Goal: Task Accomplishment & Management: Manage account settings

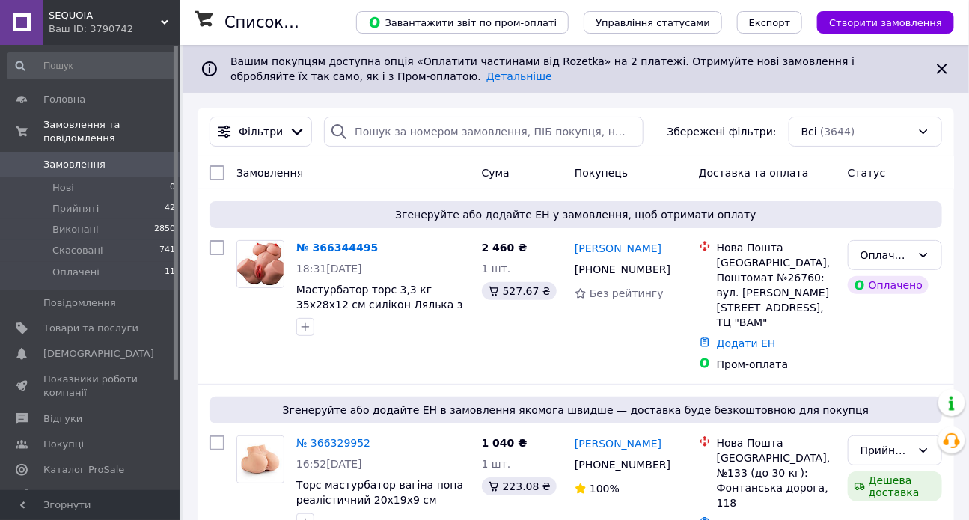
click at [79, 24] on div "Ваш ID: 3790742" at bounding box center [114, 28] width 131 height 13
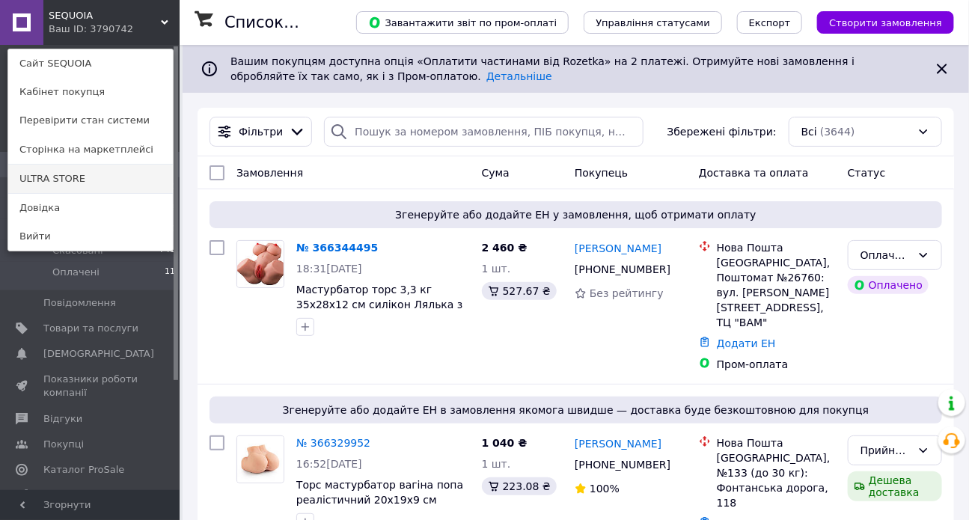
click at [88, 181] on link "ULTRA STORE" at bounding box center [90, 179] width 165 height 28
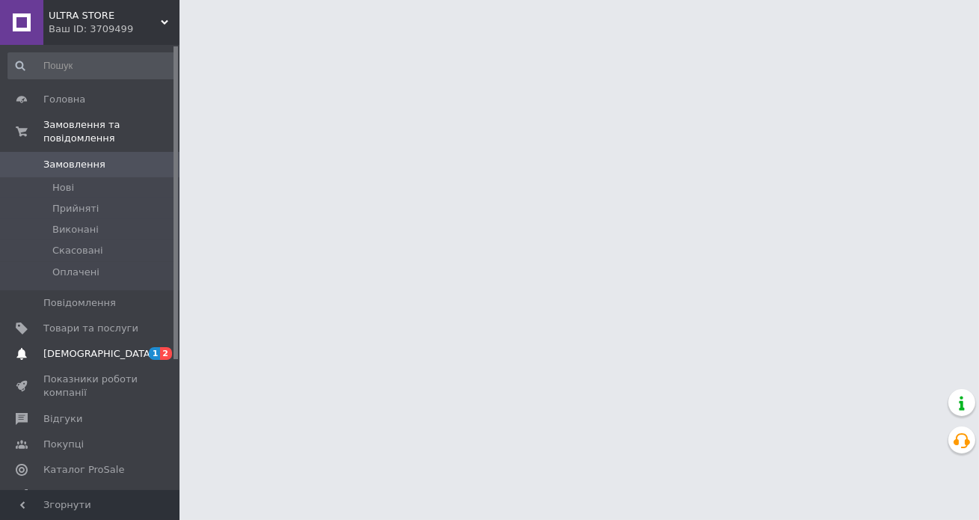
click at [101, 347] on span "[DEMOGRAPHIC_DATA]" at bounding box center [90, 353] width 95 height 13
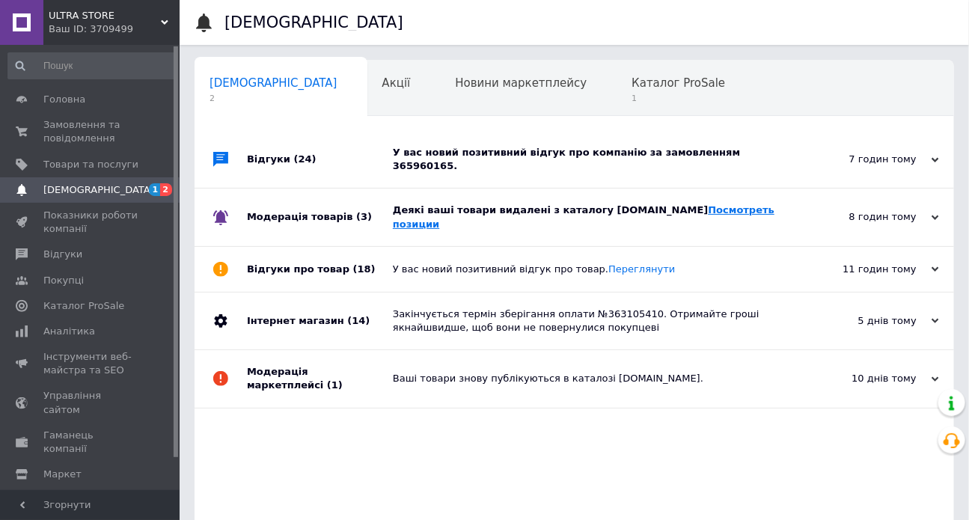
click at [660, 204] on link "Посмотреть позиции" at bounding box center [583, 216] width 381 height 25
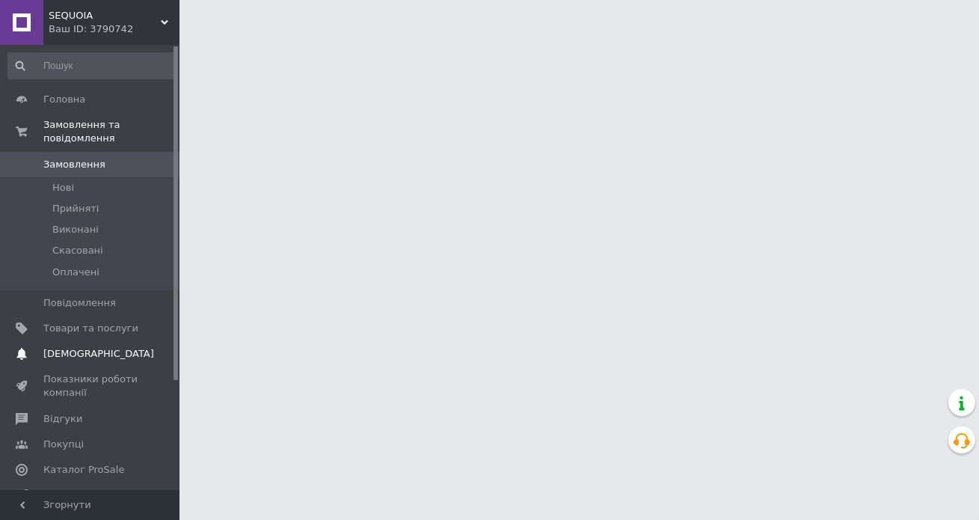
click at [97, 347] on span "[DEMOGRAPHIC_DATA]" at bounding box center [90, 353] width 95 height 13
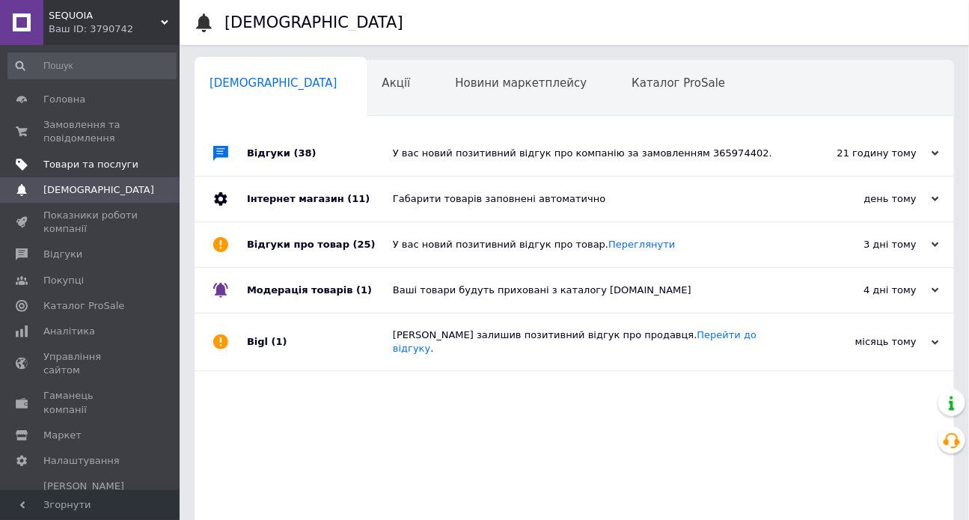
click at [112, 168] on span "Товари та послуги" at bounding box center [90, 164] width 95 height 13
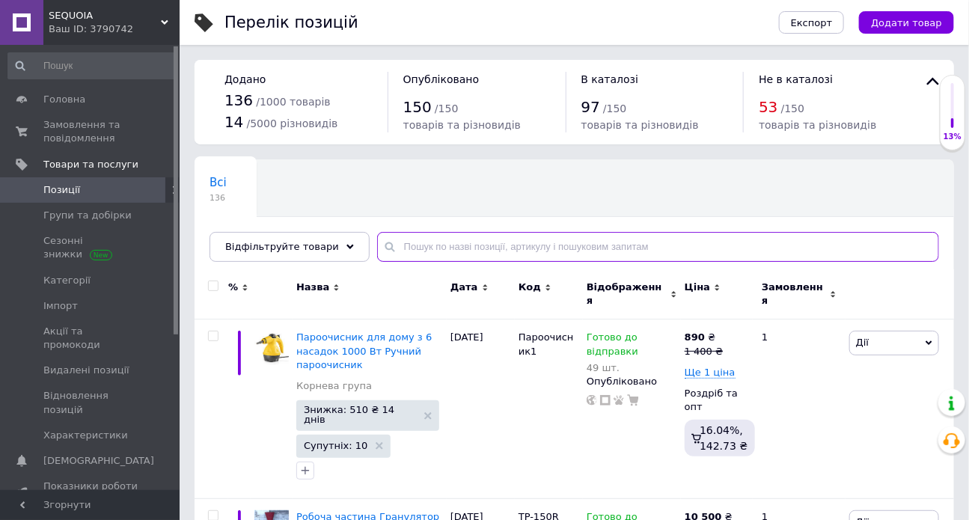
click at [438, 248] on input "text" at bounding box center [658, 247] width 562 height 30
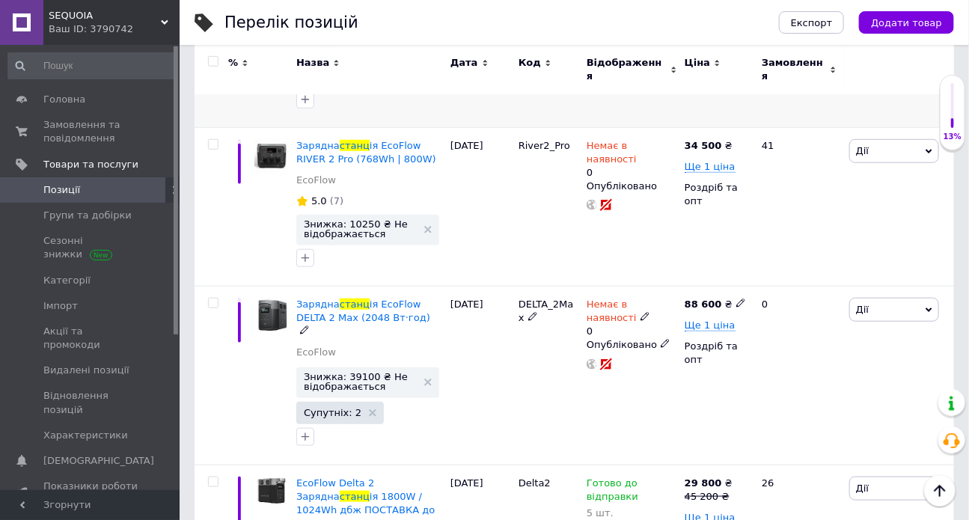
scroll to position [456, 0]
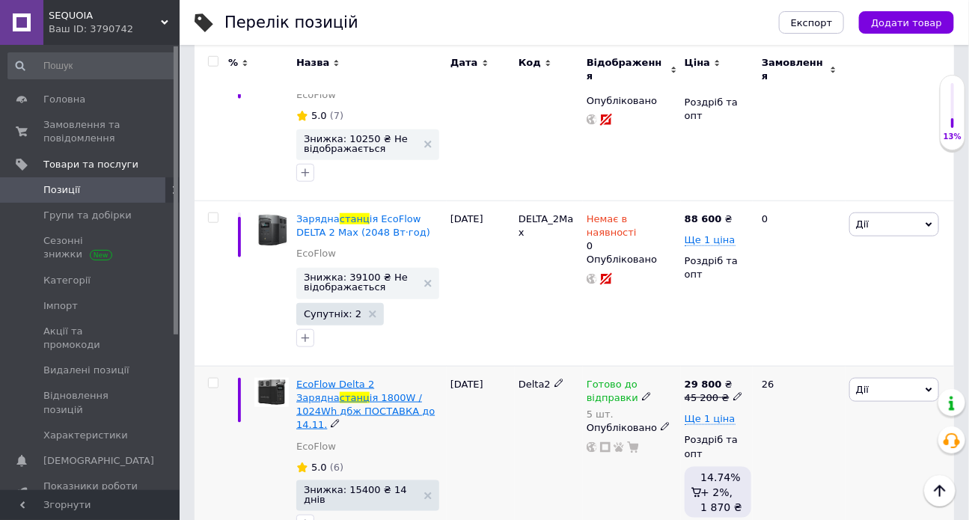
type input "станц"
click at [373, 392] on span "ія 1800W / 1024Wh дбж ПОСТАВКА до 14.11." at bounding box center [365, 411] width 138 height 38
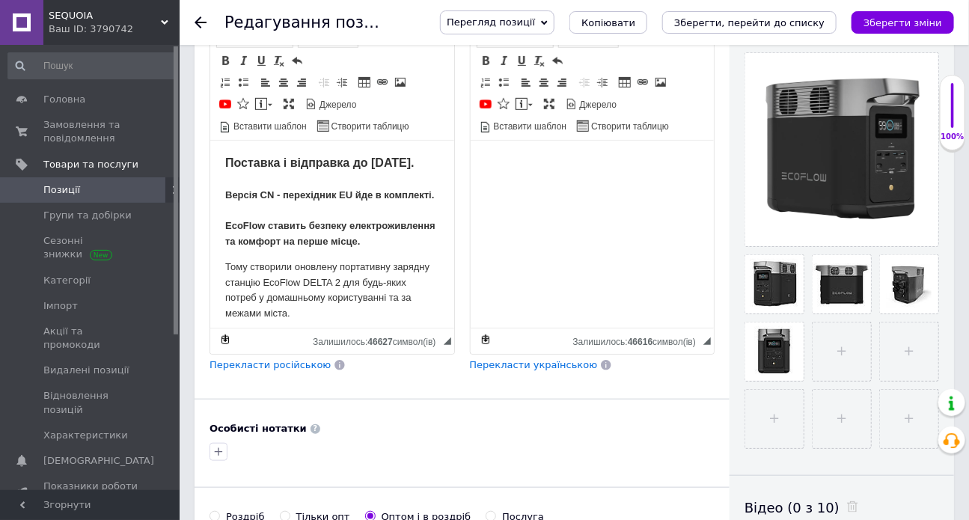
scroll to position [321, 0]
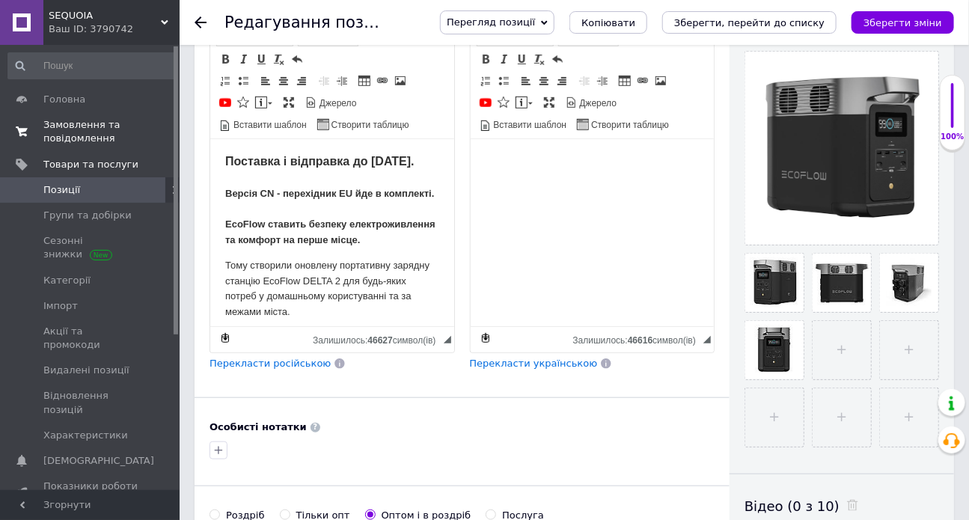
click at [108, 123] on span "Замовлення та повідомлення" at bounding box center [90, 131] width 95 height 27
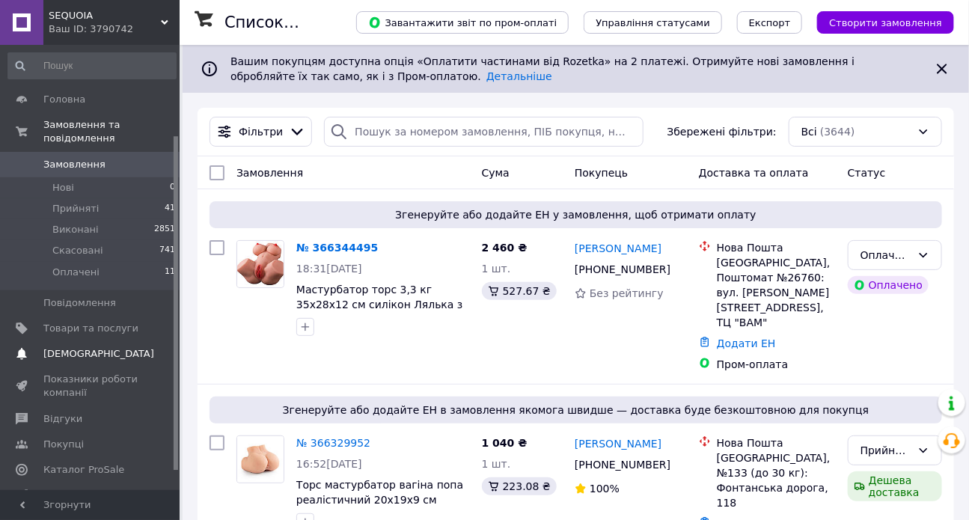
scroll to position [146, 0]
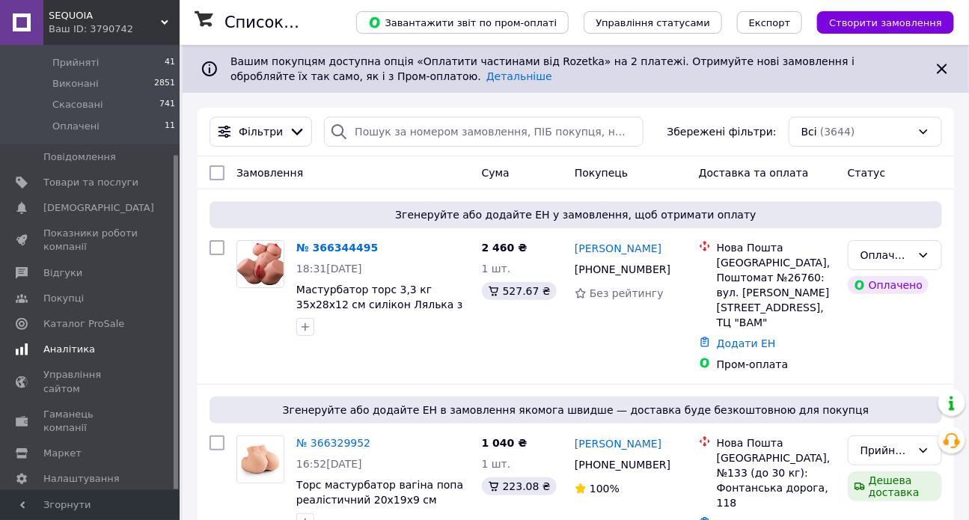
click at [75, 343] on span "Аналітика" at bounding box center [69, 349] width 52 height 13
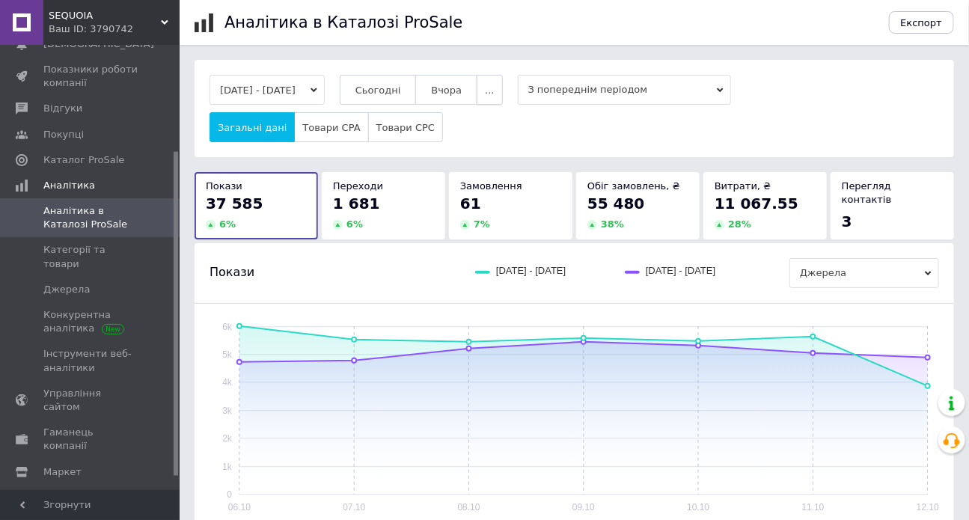
click at [502, 100] on button "..." at bounding box center [488, 90] width 25 height 30
click at [559, 119] on div "Загальні дані Товари CPA Товари CPC" at bounding box center [573, 127] width 729 height 30
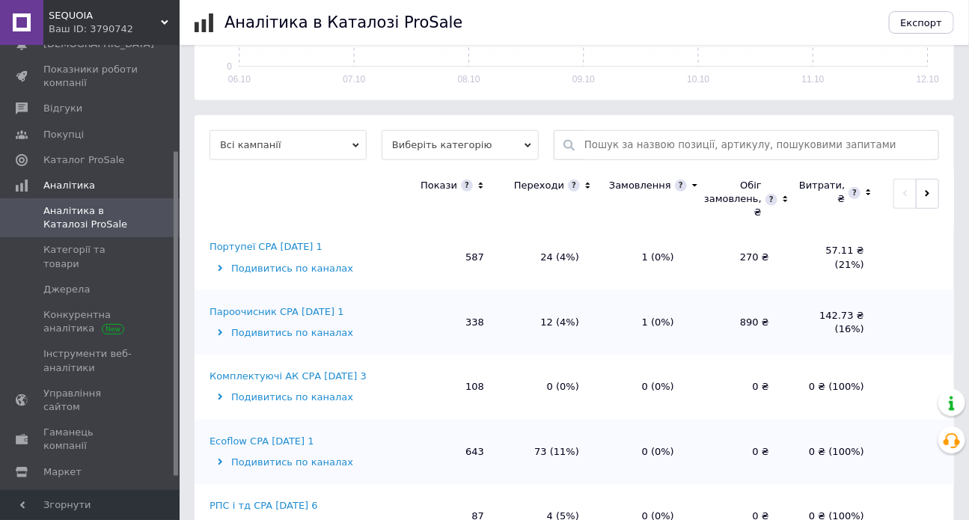
scroll to position [326, 0]
click at [286, 437] on div "Ecoflow CPA [DATE] 1" at bounding box center [261, 439] width 105 height 13
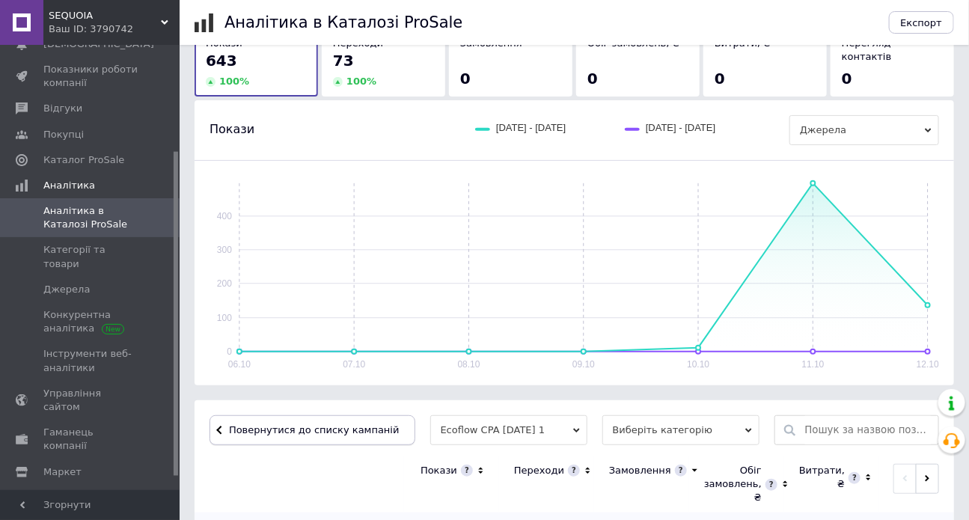
scroll to position [358, 0]
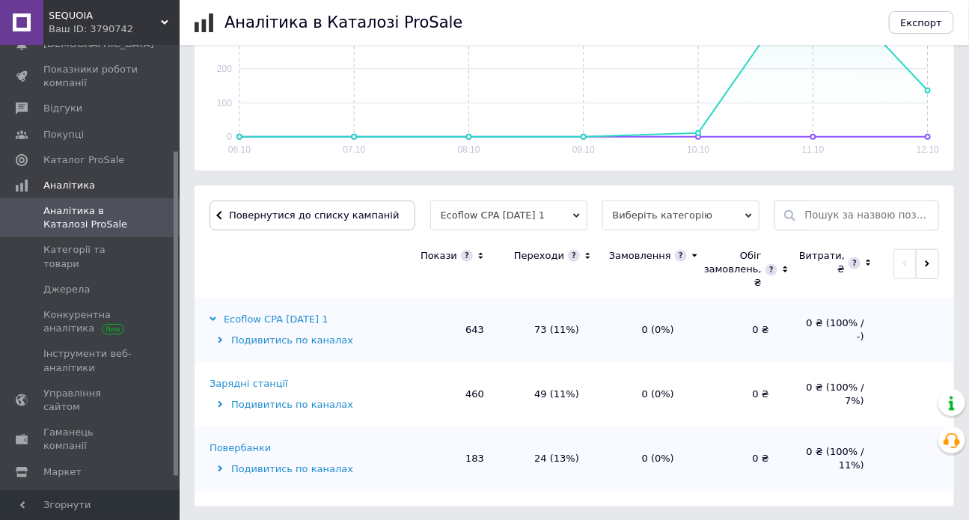
click at [263, 386] on div "Зарядні станції" at bounding box center [248, 383] width 79 height 13
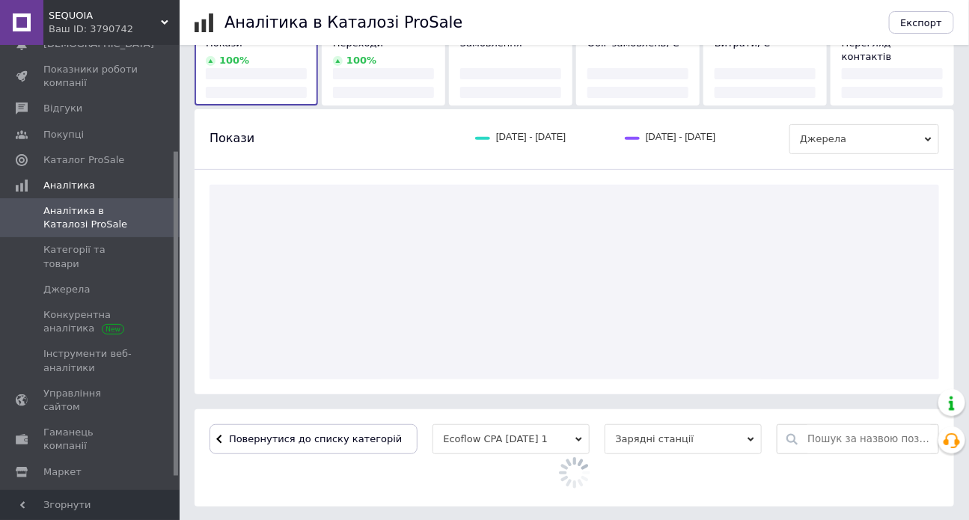
scroll to position [320, 0]
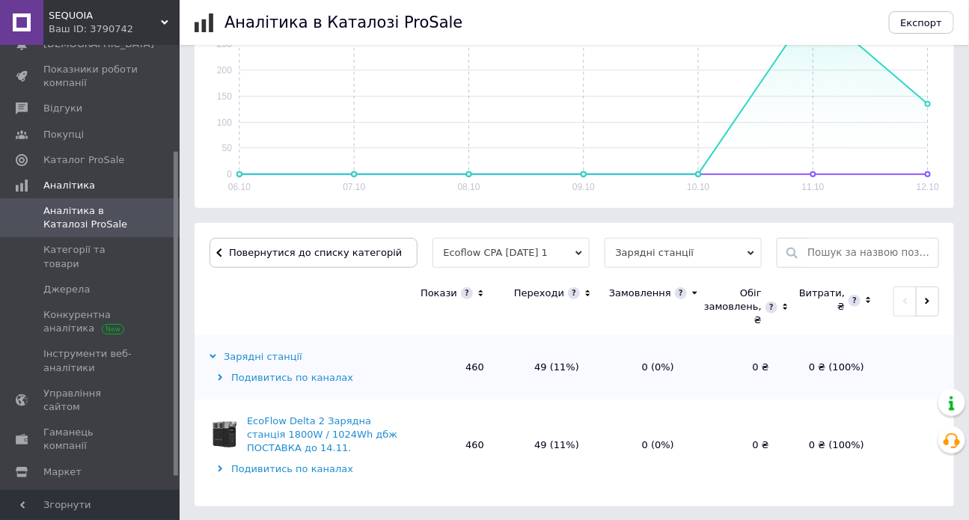
click at [319, 432] on div "EcoFlow Delta 2 Зарядна станція 1800W / 1024Wh дбж ПОСТАВКА до 14.11." at bounding box center [323, 434] width 153 height 41
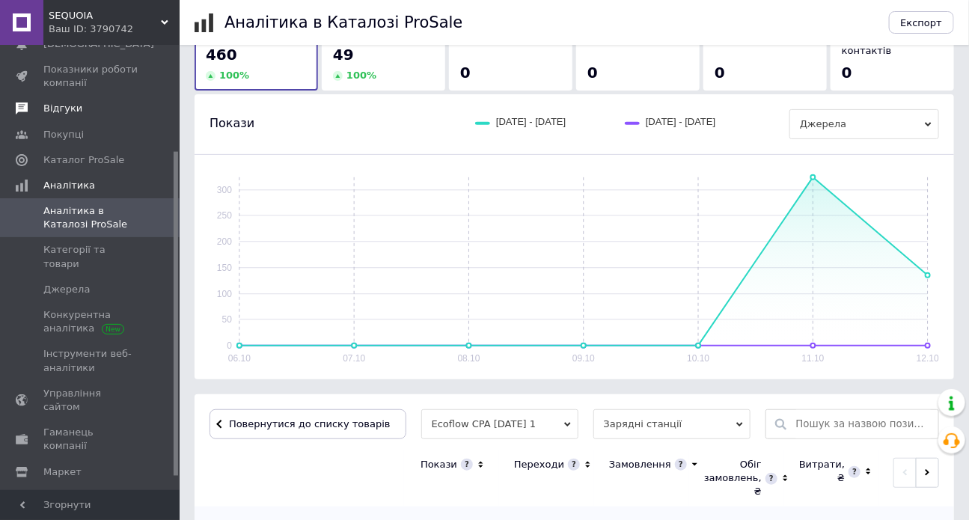
scroll to position [0, 0]
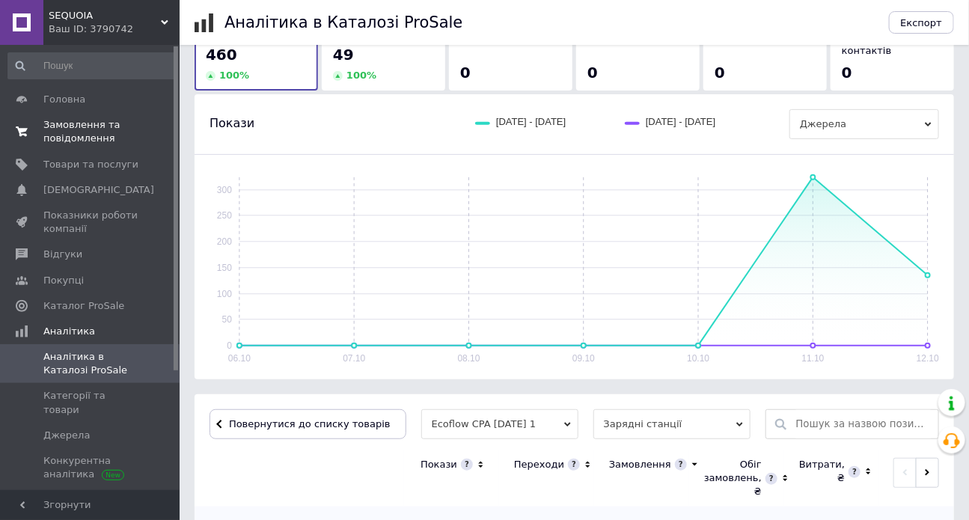
click at [90, 135] on span "Замовлення та повідомлення" at bounding box center [90, 131] width 95 height 27
